Goal: Information Seeking & Learning: Learn about a topic

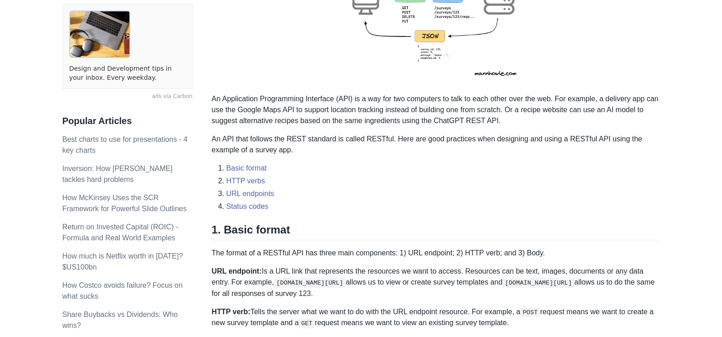
scroll to position [228, 0]
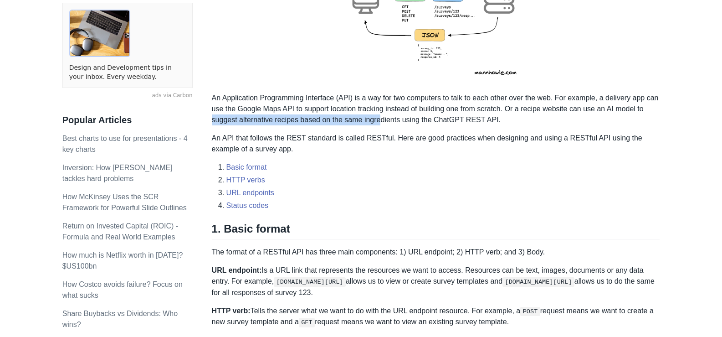
drag, startPoint x: 212, startPoint y: 122, endPoint x: 377, endPoint y: 117, distance: 165.0
click at [377, 117] on p "An Application Programming Interface (API) is a way for two computers to talk t…" at bounding box center [436, 108] width 448 height 33
click at [361, 117] on p "An Application Programming Interface (API) is a way for two computers to talk t…" at bounding box center [436, 108] width 448 height 33
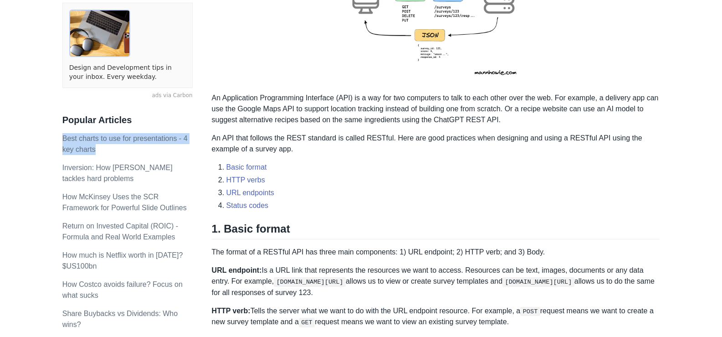
drag, startPoint x: 129, startPoint y: 153, endPoint x: 52, endPoint y: 141, distance: 77.5
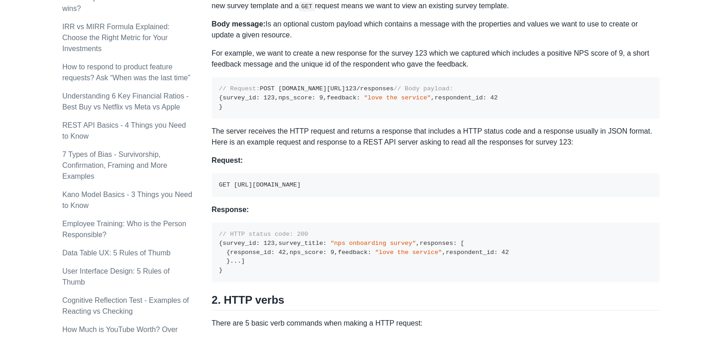
scroll to position [547, 0]
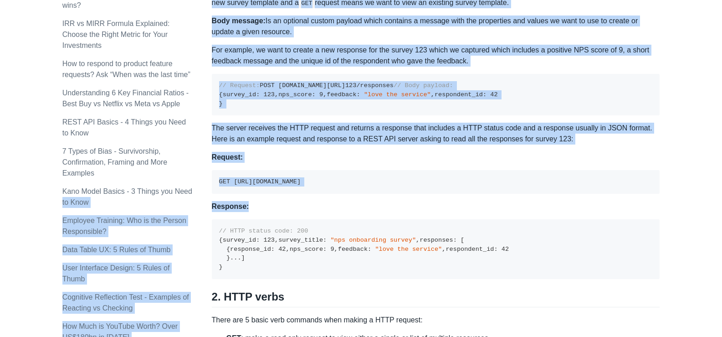
drag, startPoint x: 209, startPoint y: 177, endPoint x: 521, endPoint y: 267, distance: 325.0
click at [521, 212] on p "Response:" at bounding box center [436, 206] width 448 height 11
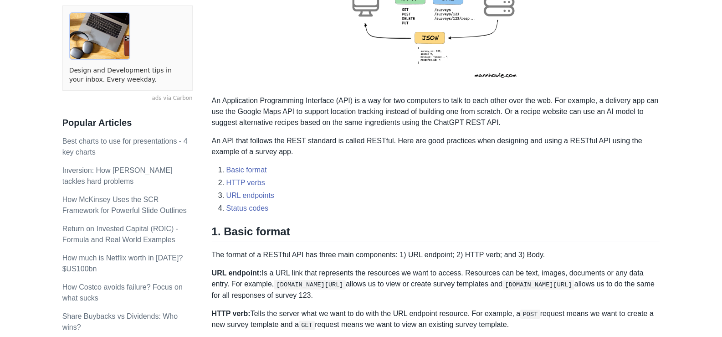
scroll to position [137, 0]
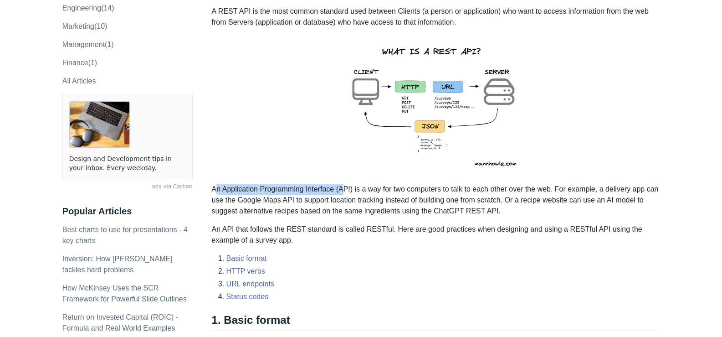
drag, startPoint x: 217, startPoint y: 191, endPoint x: 344, endPoint y: 188, distance: 127.2
click at [344, 188] on p "An Application Programming Interface (API) is a way for two computers to talk t…" at bounding box center [436, 200] width 448 height 33
click at [338, 189] on p "An Application Programming Interface (API) is a way for two computers to talk t…" at bounding box center [436, 200] width 448 height 33
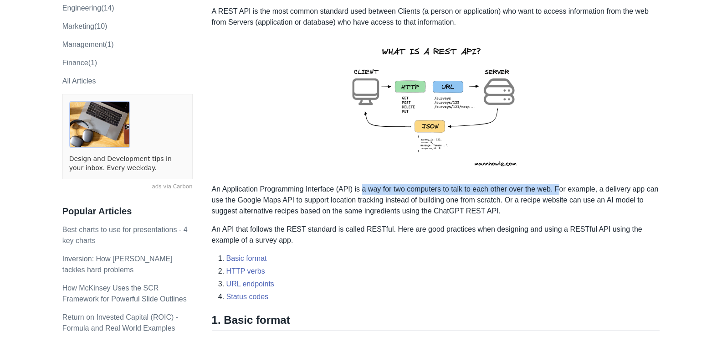
drag, startPoint x: 363, startPoint y: 189, endPoint x: 558, endPoint y: 189, distance: 195.0
click at [558, 189] on p "An Application Programming Interface (API) is a way for two computers to talk t…" at bounding box center [436, 200] width 448 height 33
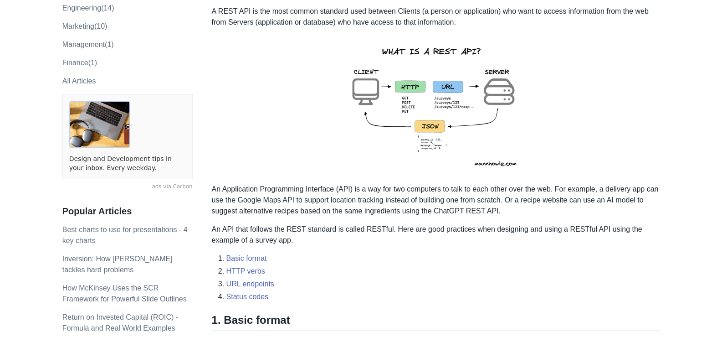
click at [567, 189] on p "An Application Programming Interface (API) is a way for two computers to talk t…" at bounding box center [436, 200] width 448 height 33
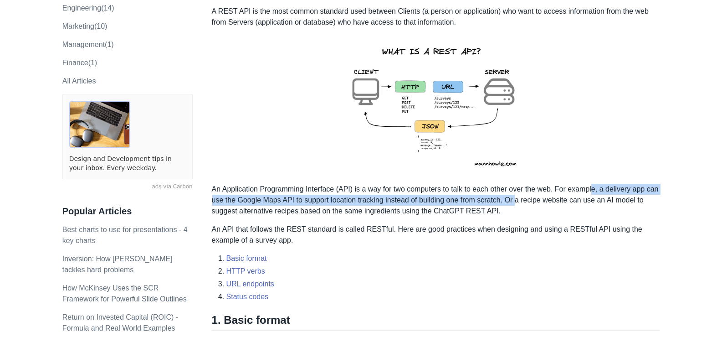
drag, startPoint x: 591, startPoint y: 191, endPoint x: 518, endPoint y: 200, distance: 73.9
click at [518, 200] on p "An Application Programming Interface (API) is a way for two computers to talk t…" at bounding box center [436, 200] width 448 height 33
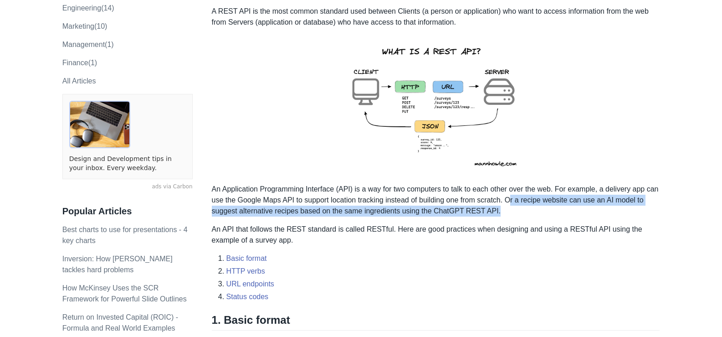
drag, startPoint x: 509, startPoint y: 200, endPoint x: 517, endPoint y: 211, distance: 13.8
click at [517, 211] on p "An Application Programming Interface (API) is a way for two computers to talk t…" at bounding box center [436, 200] width 448 height 33
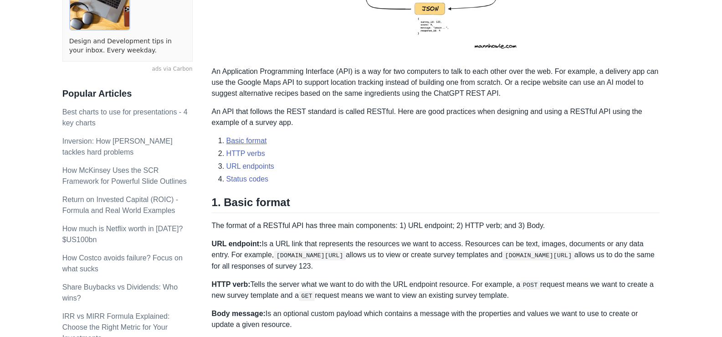
scroll to position [319, 0]
